Goal: Browse casually

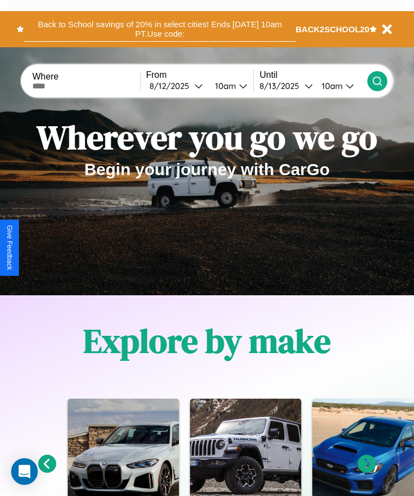
click at [160, 29] on button "Back to School savings of 20% in select cities! Ends [DATE] 10am PT. Use code:" at bounding box center [160, 29] width 272 height 25
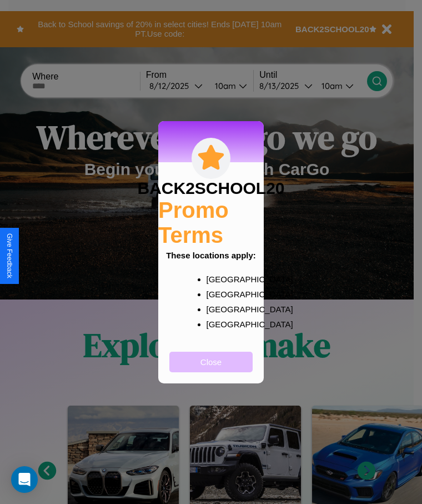
click at [211, 369] on button "Close" at bounding box center [211, 362] width 83 height 21
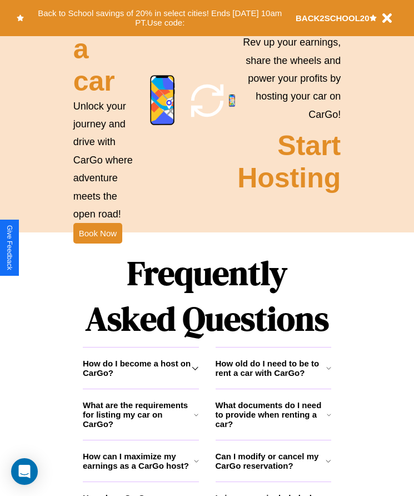
scroll to position [1450, 0]
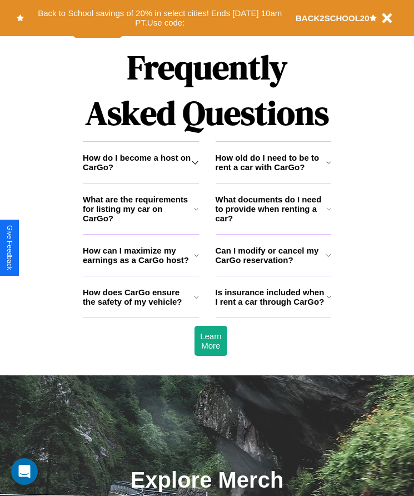
click at [141, 265] on h3 "How can I maximize my earnings as a CarGo host?" at bounding box center [138, 255] width 111 height 19
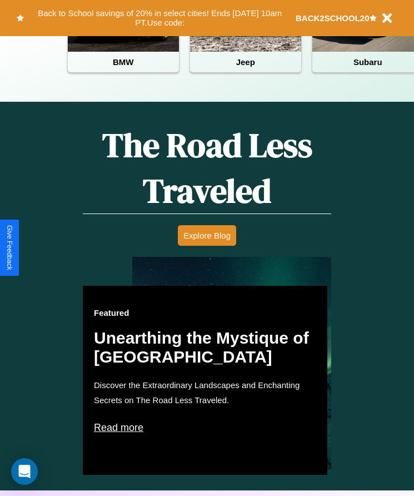
scroll to position [454, 0]
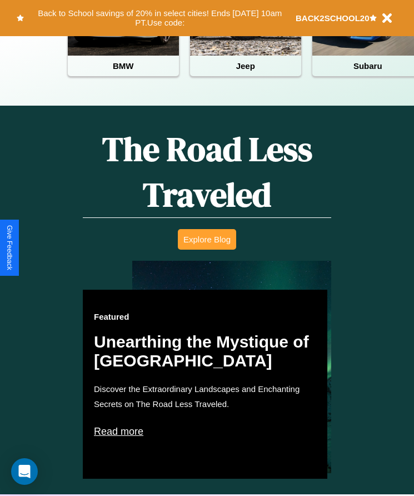
click at [207, 247] on button "Explore Blog" at bounding box center [207, 239] width 58 height 21
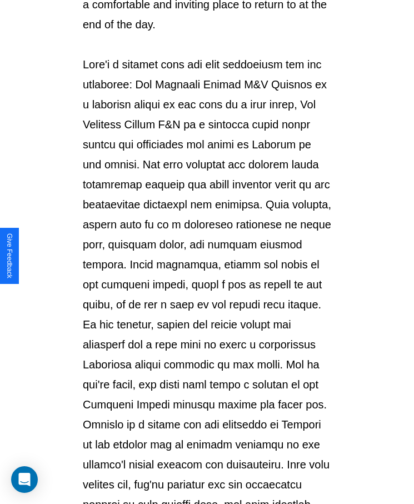
scroll to position [1174, 0]
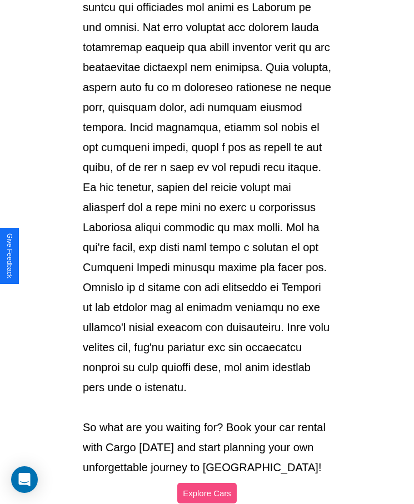
click at [207, 483] on button "Explore Cars" at bounding box center [206, 493] width 59 height 21
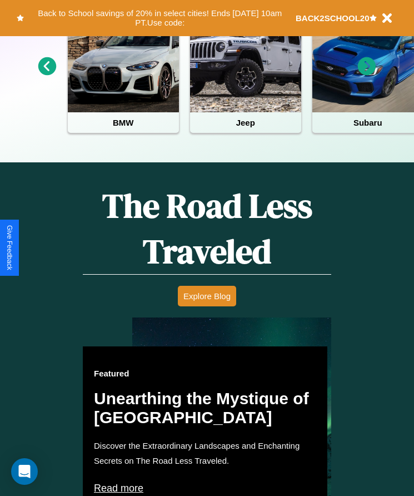
scroll to position [186, 0]
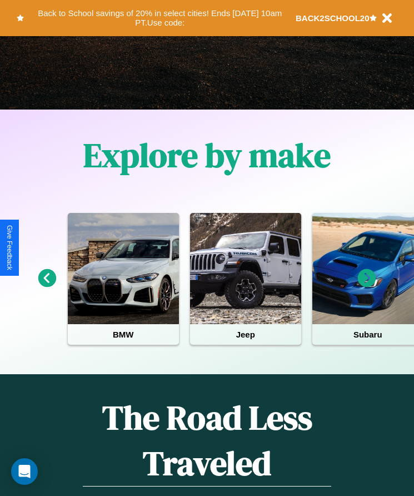
click at [367, 286] on icon at bounding box center [367, 278] width 18 height 18
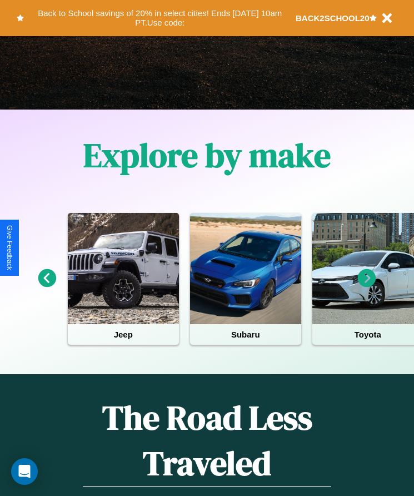
click at [367, 286] on icon at bounding box center [367, 278] width 18 height 18
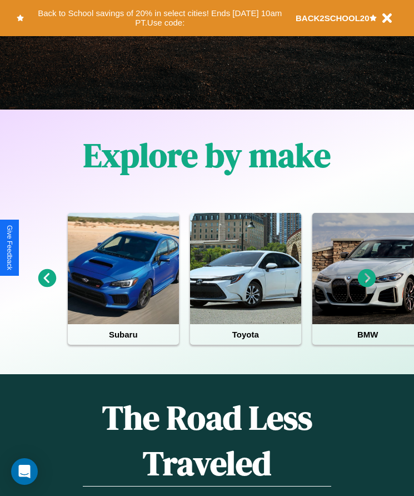
click at [367, 286] on icon at bounding box center [367, 278] width 18 height 18
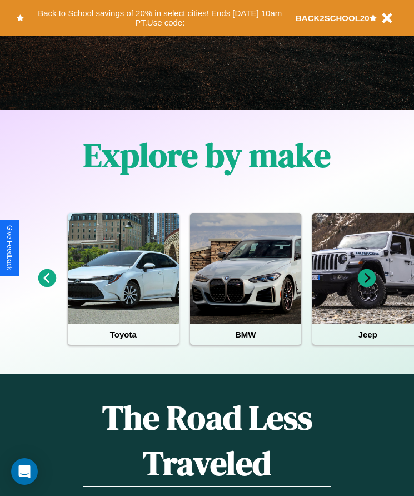
click at [367, 286] on icon at bounding box center [367, 278] width 18 height 18
